Goal: Task Accomplishment & Management: Complete application form

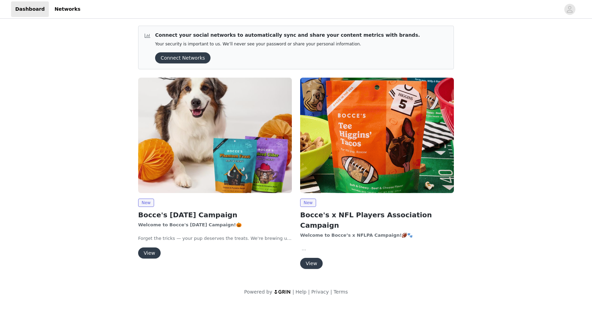
click at [194, 57] on button "Connect Networks" at bounding box center [182, 57] width 55 height 11
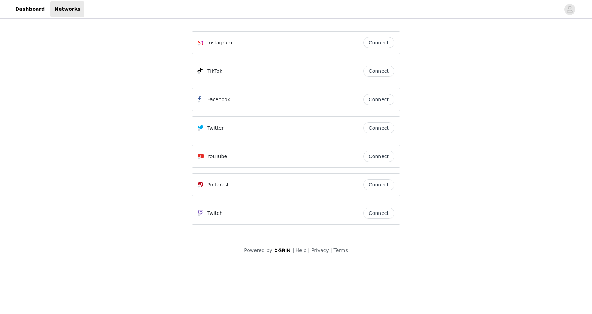
click at [384, 73] on button "Connect" at bounding box center [378, 70] width 31 height 11
click at [375, 72] on button "Connect" at bounding box center [378, 70] width 31 height 11
click at [378, 72] on button "Connect" at bounding box center [378, 70] width 31 height 11
click at [30, 7] on link "Dashboard" at bounding box center [30, 9] width 38 height 16
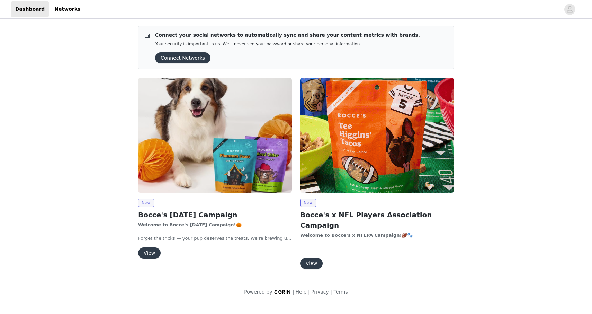
click at [149, 203] on span "New" at bounding box center [146, 202] width 16 height 8
click at [150, 247] on button "View" at bounding box center [149, 252] width 22 height 11
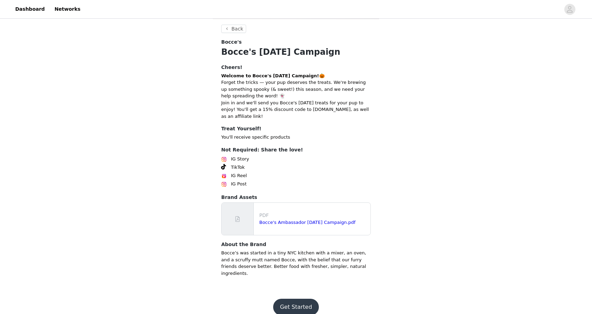
scroll to position [163, 0]
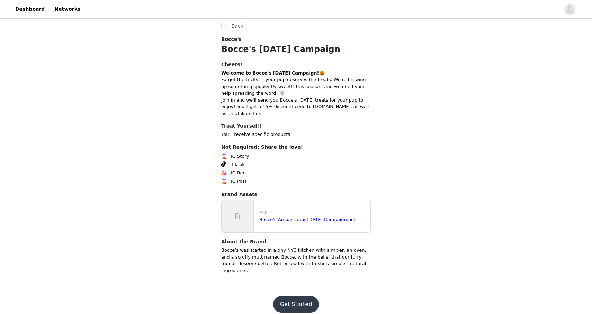
click at [298, 300] on button "Get Started" at bounding box center [296, 304] width 46 height 17
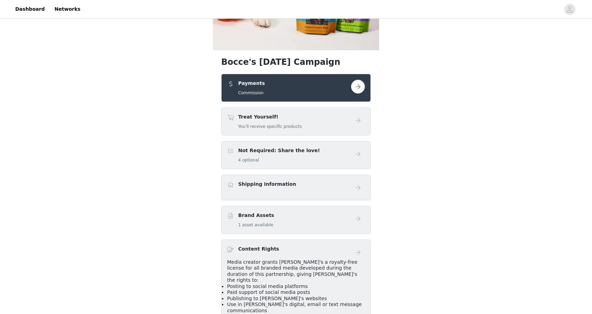
scroll to position [129, 0]
click at [357, 90] on button "button" at bounding box center [358, 86] width 14 height 14
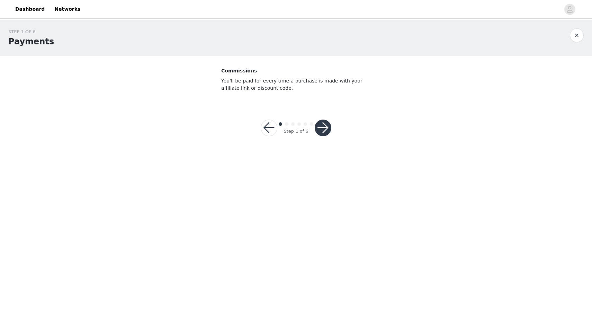
click at [321, 125] on button "button" at bounding box center [323, 127] width 17 height 17
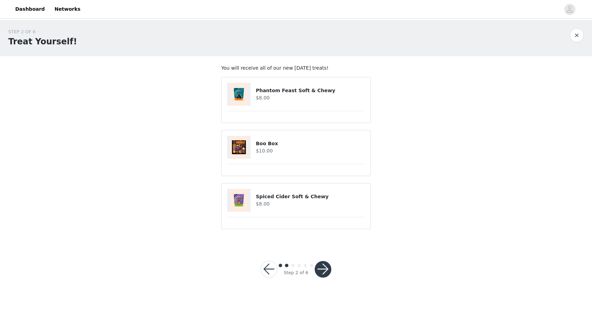
click at [322, 273] on button "button" at bounding box center [323, 269] width 17 height 17
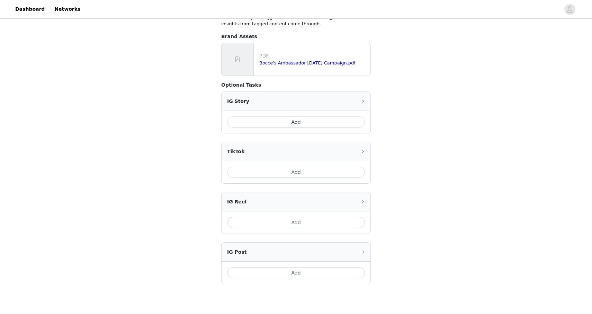
scroll to position [161, 0]
click at [308, 170] on button "Add" at bounding box center [296, 170] width 138 height 11
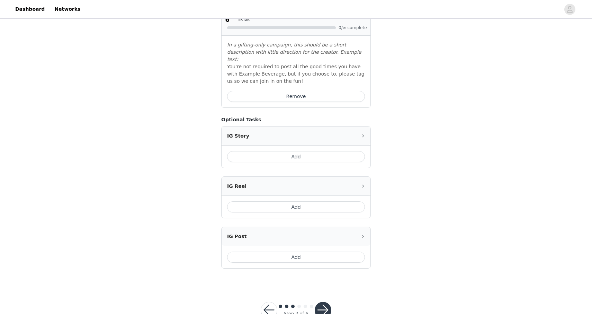
scroll to position [268, 0]
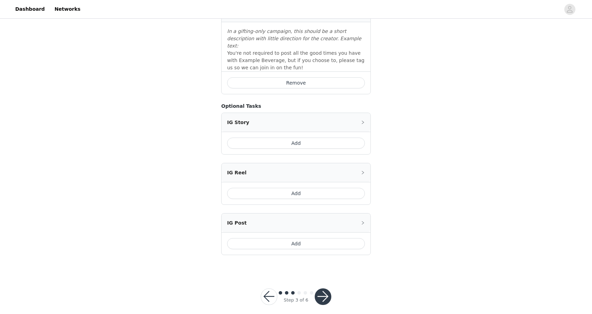
click at [323, 288] on button "button" at bounding box center [323, 296] width 17 height 17
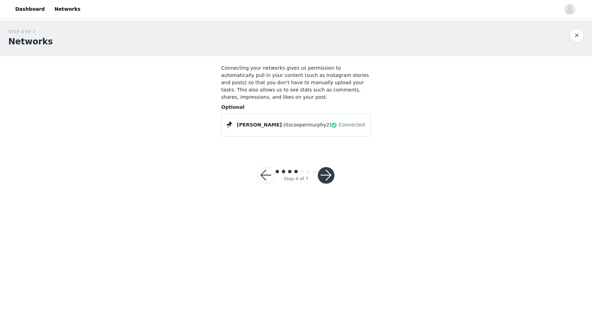
click at [330, 180] on button "button" at bounding box center [326, 175] width 17 height 17
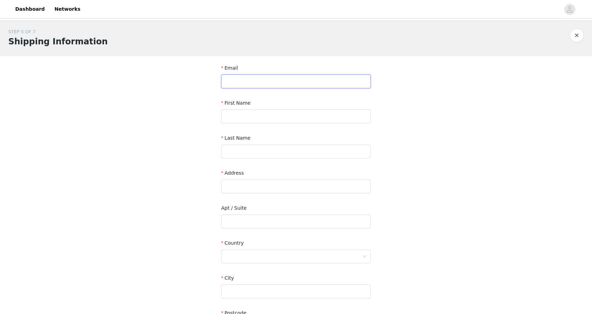
click at [276, 82] on input "text" at bounding box center [295, 81] width 149 height 14
type input "[EMAIL_ADDRESS][DOMAIN_NAME]"
click at [267, 116] on input "text" at bounding box center [295, 116] width 149 height 14
type input "Kayla"
click at [262, 150] on input "text" at bounding box center [295, 151] width 149 height 14
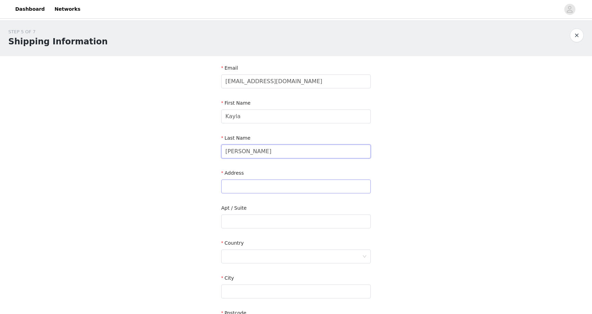
type input "[PERSON_NAME]"
click at [246, 187] on input "text" at bounding box center [295, 186] width 149 height 14
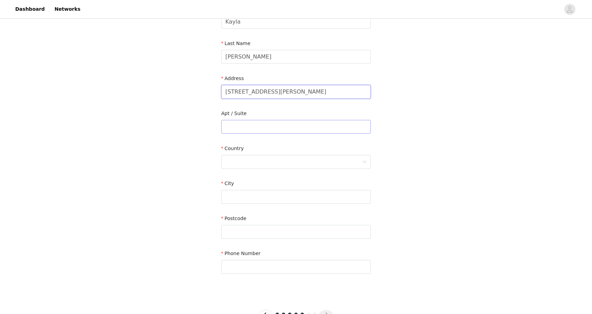
scroll to position [99, 0]
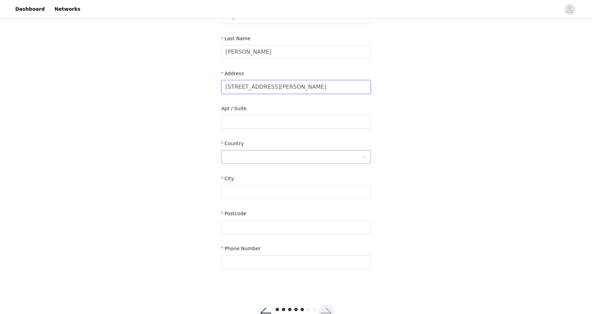
type input "[STREET_ADDRESS][PERSON_NAME]"
click at [260, 156] on div at bounding box center [293, 156] width 137 height 13
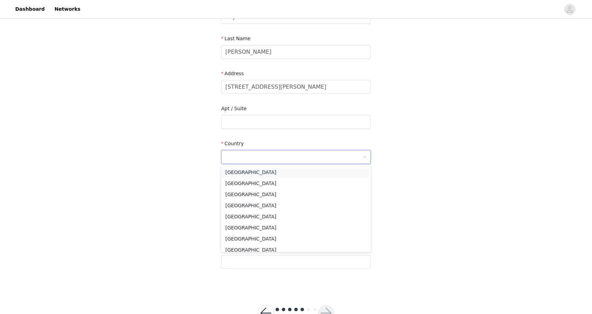
click at [261, 169] on li "[GEOGRAPHIC_DATA]" at bounding box center [295, 171] width 149 height 11
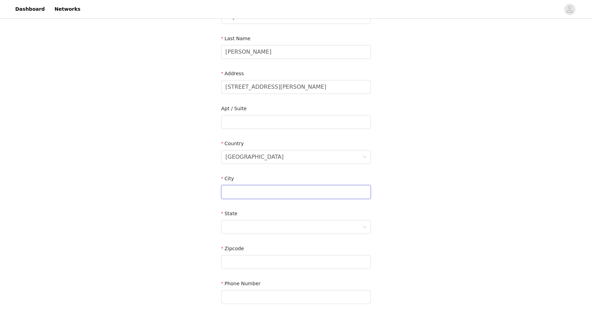
click at [254, 191] on input "text" at bounding box center [295, 192] width 149 height 14
type input "Saint Clair Shores"
click at [233, 226] on div at bounding box center [293, 226] width 137 height 13
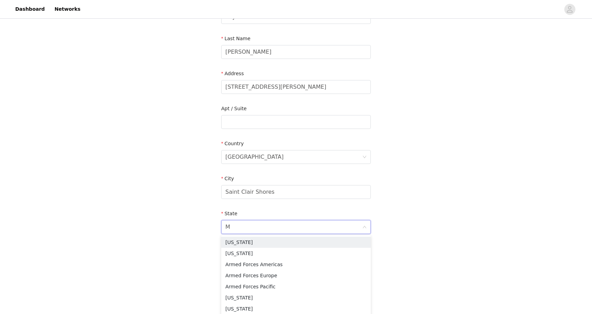
type input "MI"
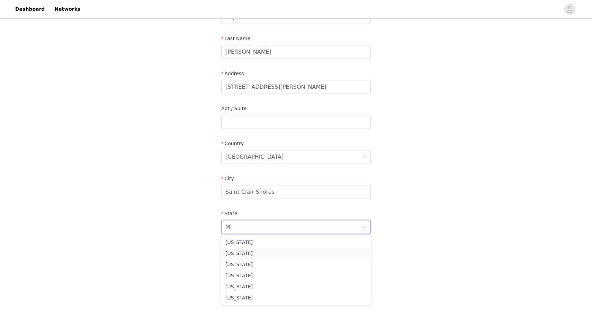
click at [237, 249] on li "[US_STATE]" at bounding box center [295, 252] width 149 height 11
click at [241, 262] on input "text" at bounding box center [295, 262] width 149 height 14
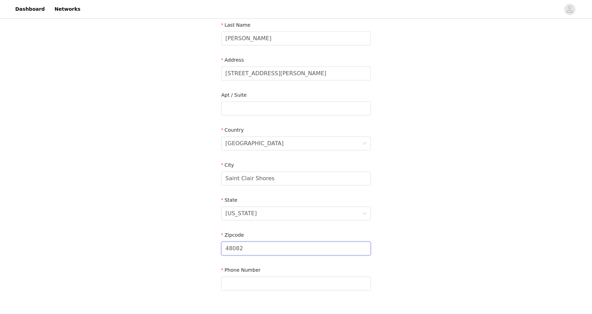
scroll to position [158, 0]
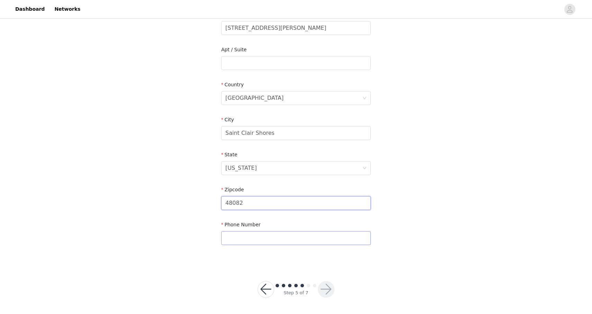
type input "48082"
click at [263, 235] on input "text" at bounding box center [295, 238] width 149 height 14
type input "5868997681"
click at [329, 285] on button "button" at bounding box center [326, 289] width 17 height 17
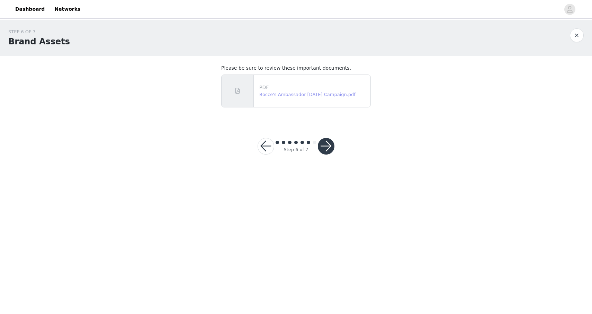
click at [307, 93] on link "Bocce's Ambassador [DATE] Campaign.pdf" at bounding box center [307, 94] width 96 height 5
click at [329, 147] on button "button" at bounding box center [326, 146] width 17 height 17
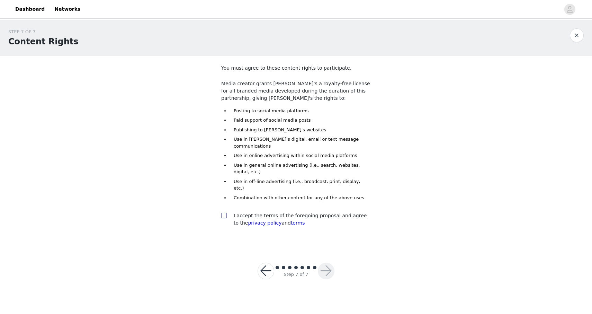
click at [224, 212] on input "checkbox" at bounding box center [223, 214] width 5 height 5
checkbox input "true"
click at [323, 262] on button "button" at bounding box center [326, 270] width 17 height 17
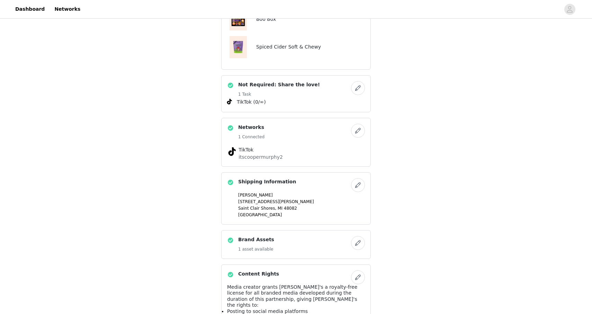
scroll to position [418, 0]
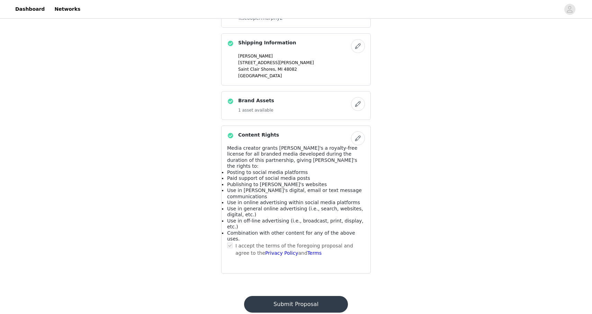
click at [307, 296] on button "Submit Proposal" at bounding box center [295, 304] width 103 height 17
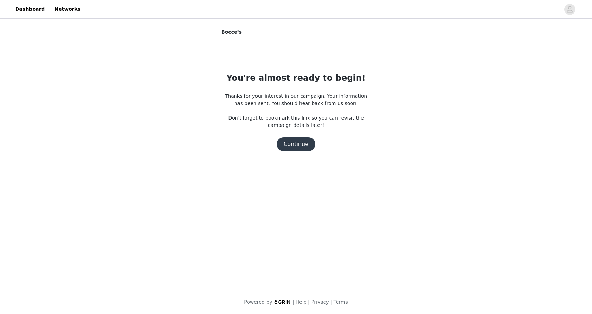
scroll to position [0, 0]
click at [301, 144] on button "Continue" at bounding box center [295, 144] width 39 height 14
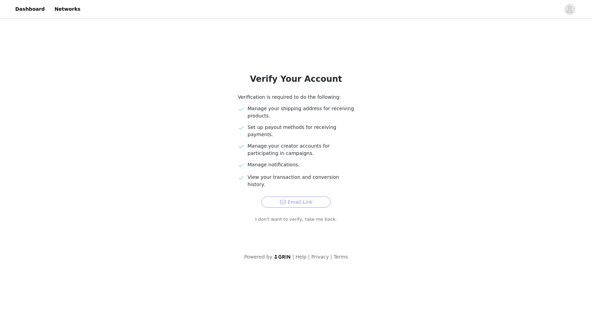
click at [293, 196] on button "Email Link" at bounding box center [295, 201] width 69 height 11
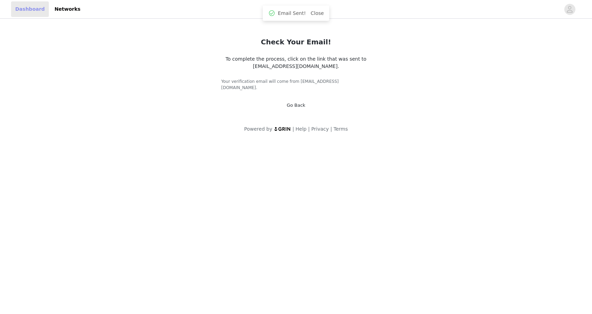
click at [32, 10] on link "Dashboard" at bounding box center [30, 9] width 38 height 16
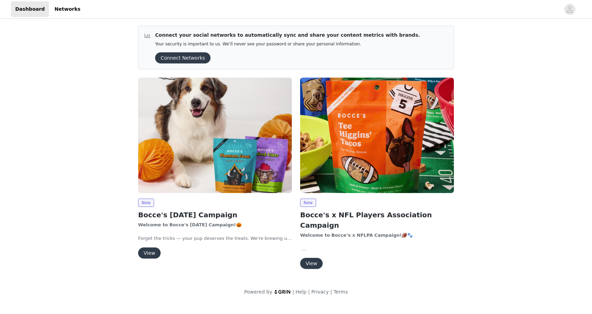
click at [313, 257] on button "View" at bounding box center [311, 262] width 22 height 11
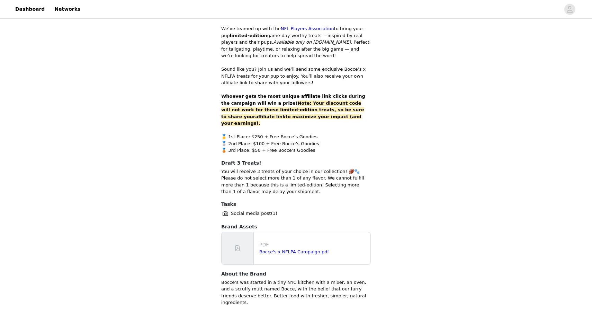
scroll to position [307, 0]
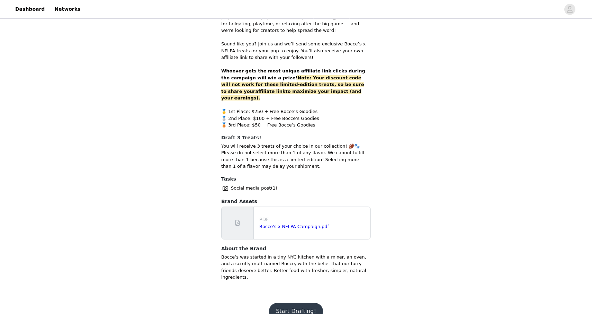
click at [285, 302] on button "Start Drafting!" at bounding box center [296, 310] width 54 height 17
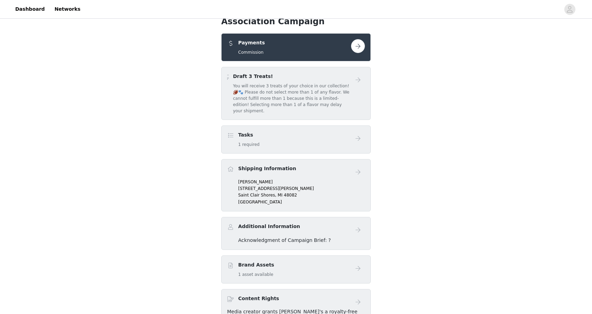
scroll to position [231, 0]
click at [354, 47] on button "button" at bounding box center [358, 46] width 14 height 14
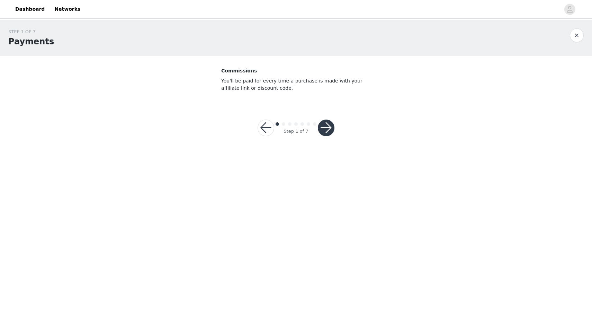
click at [330, 130] on button "button" at bounding box center [326, 127] width 17 height 17
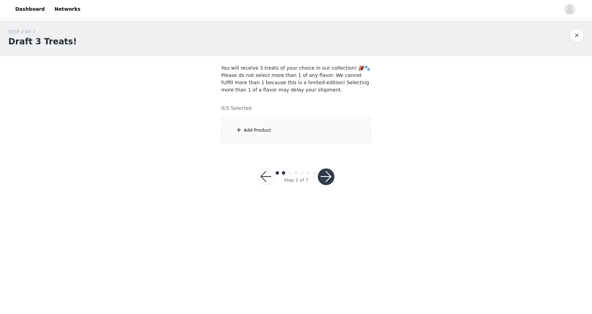
click at [266, 133] on div "Add Product" at bounding box center [257, 130] width 27 height 7
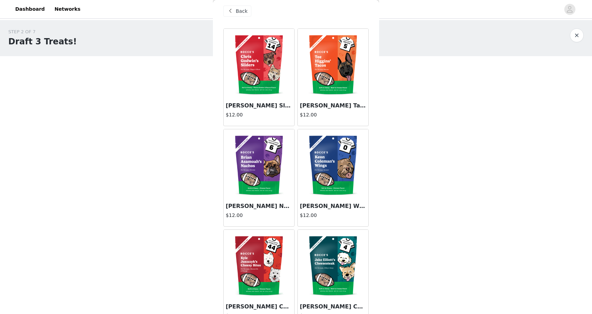
scroll to position [8, 0]
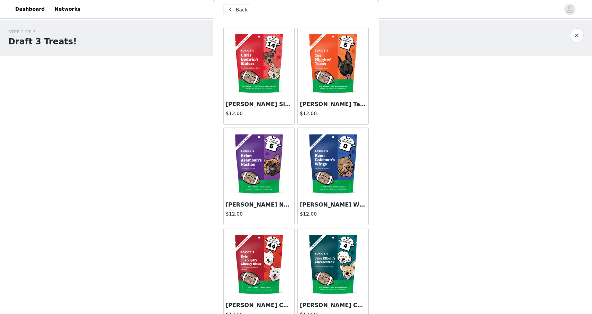
click at [253, 70] on img at bounding box center [258, 61] width 69 height 69
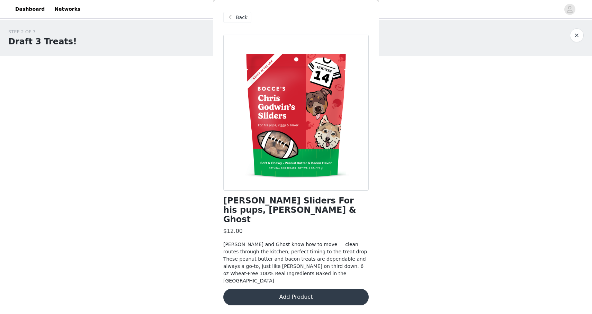
scroll to position [0, 0]
click at [303, 288] on button "Add Product" at bounding box center [295, 296] width 145 height 17
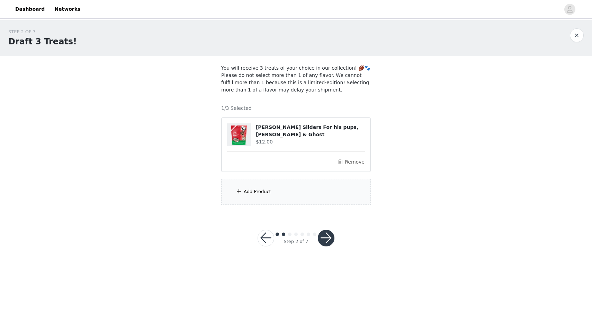
click at [297, 196] on div "Add Product" at bounding box center [295, 192] width 149 height 26
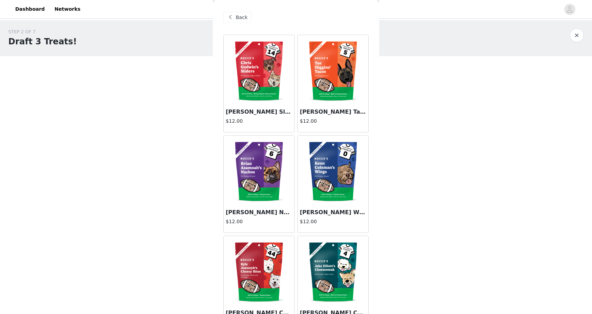
scroll to position [21, 0]
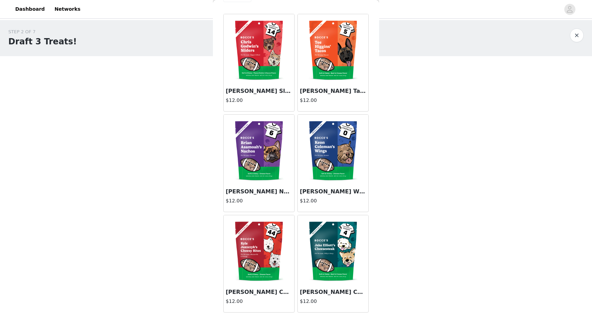
click at [317, 255] on img at bounding box center [332, 249] width 69 height 69
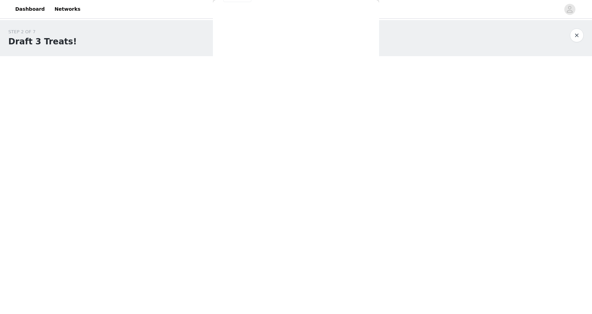
scroll to position [0, 0]
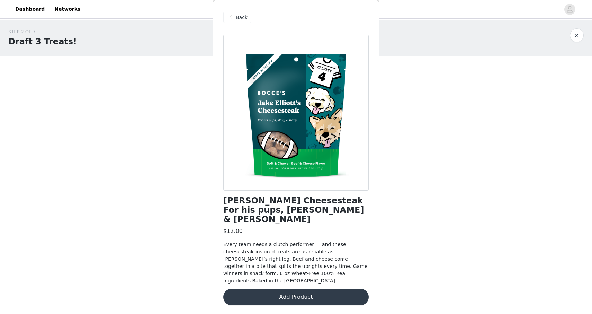
click at [321, 288] on button "Add Product" at bounding box center [295, 296] width 145 height 17
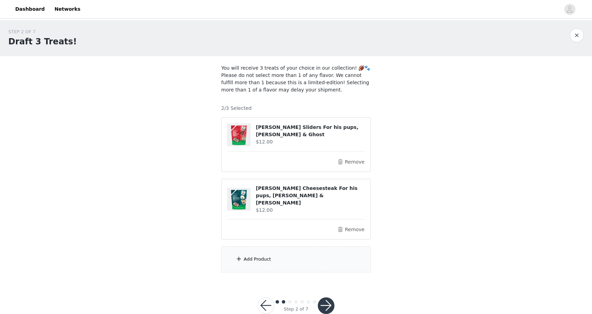
click at [293, 251] on div "Add Product" at bounding box center [295, 259] width 149 height 26
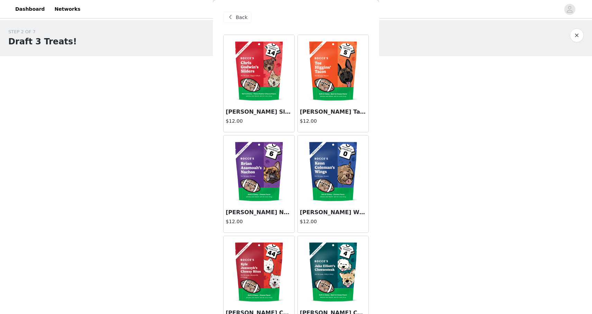
click at [348, 67] on img at bounding box center [332, 69] width 69 height 69
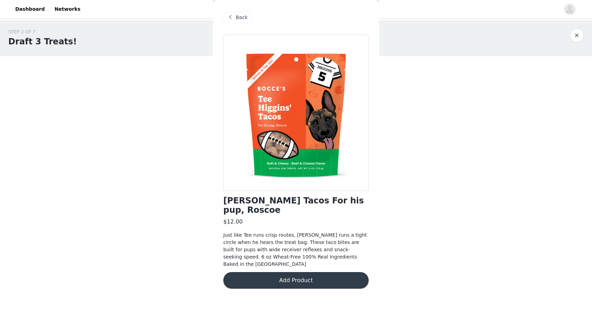
click at [291, 272] on button "Add Product" at bounding box center [295, 280] width 145 height 17
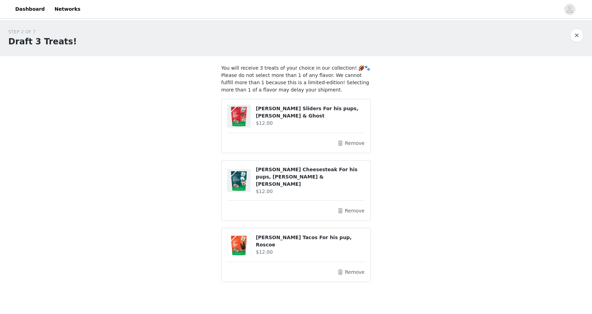
scroll to position [27, 0]
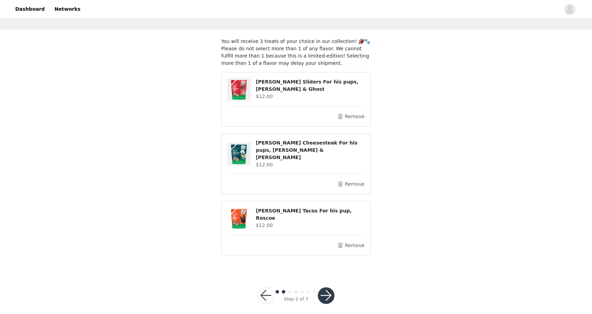
click at [324, 289] on button "button" at bounding box center [326, 295] width 17 height 17
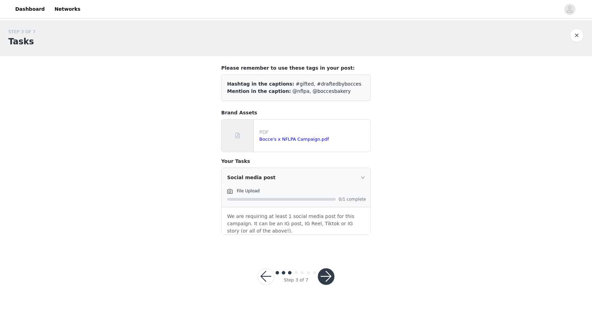
click at [325, 271] on button "button" at bounding box center [326, 276] width 17 height 17
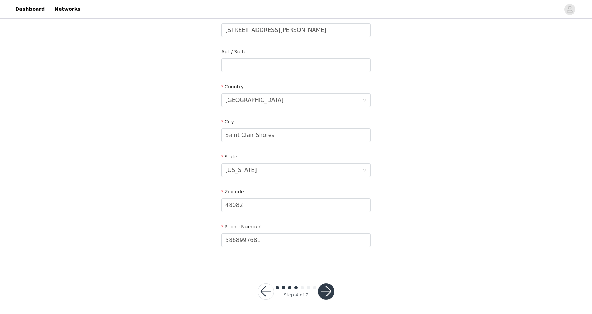
scroll to position [158, 0]
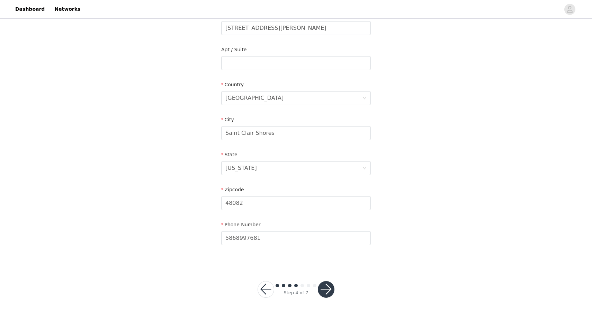
click at [327, 288] on button "button" at bounding box center [326, 289] width 17 height 17
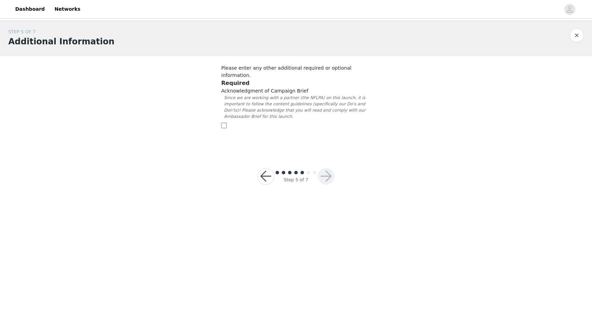
click at [224, 122] on input "checkbox" at bounding box center [224, 125] width 6 height 6
checkbox input "true"
click at [325, 171] on button "button" at bounding box center [326, 176] width 17 height 17
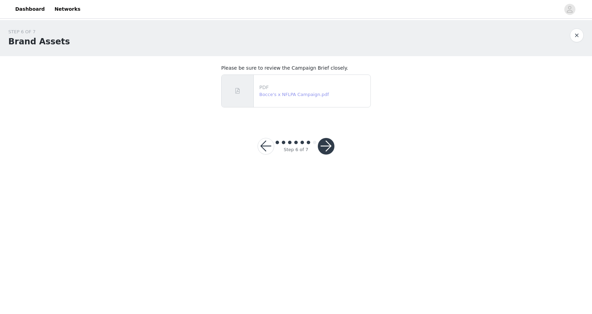
click at [313, 96] on link "Bocce's x NFLPA Campaign.pdf" at bounding box center [294, 94] width 70 height 5
click at [325, 144] on button "button" at bounding box center [326, 146] width 17 height 17
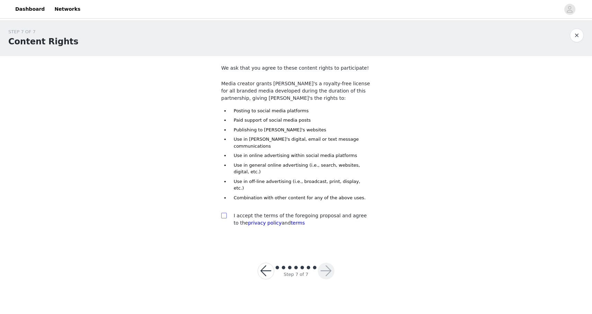
click at [223, 212] on input "checkbox" at bounding box center [223, 214] width 5 height 5
checkbox input "true"
click at [329, 262] on button "button" at bounding box center [326, 270] width 17 height 17
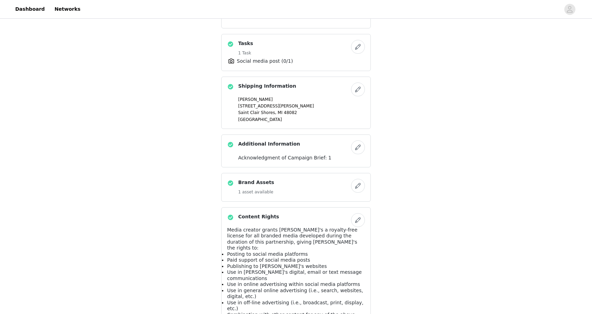
scroll to position [463, 0]
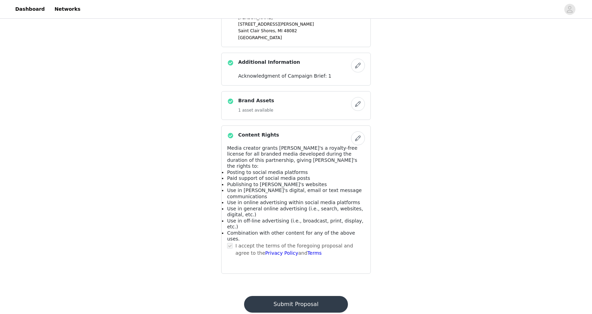
click at [294, 296] on button "Submit Proposal" at bounding box center [295, 304] width 103 height 17
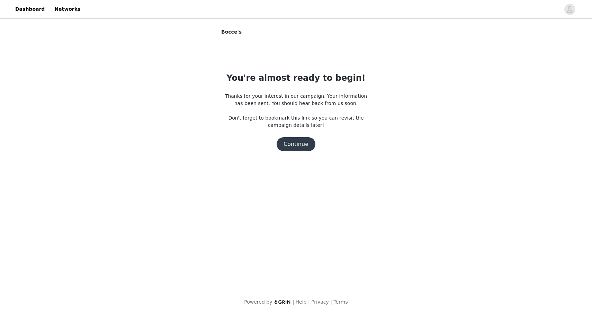
scroll to position [0, 0]
click at [300, 146] on button "Continue" at bounding box center [295, 144] width 39 height 14
